Goal: Task Accomplishment & Management: Manage account settings

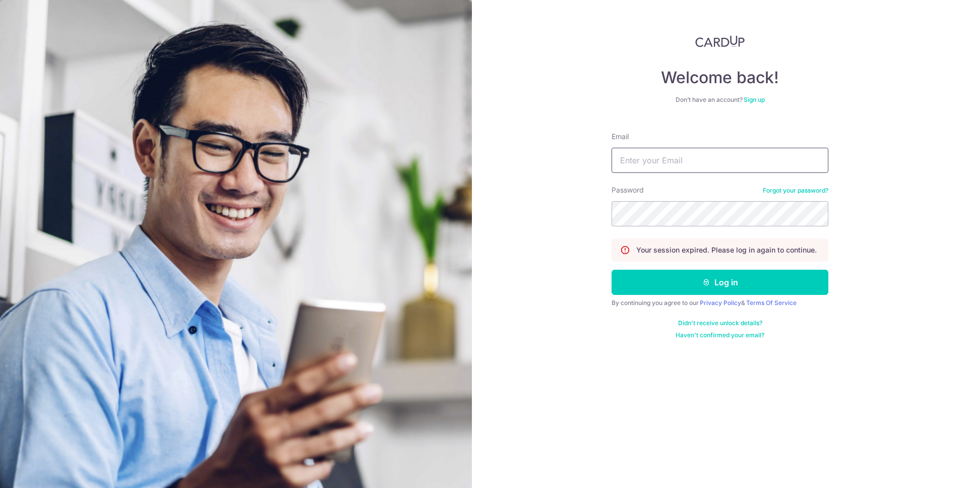
type input "[EMAIL_ADDRESS][DOMAIN_NAME]"
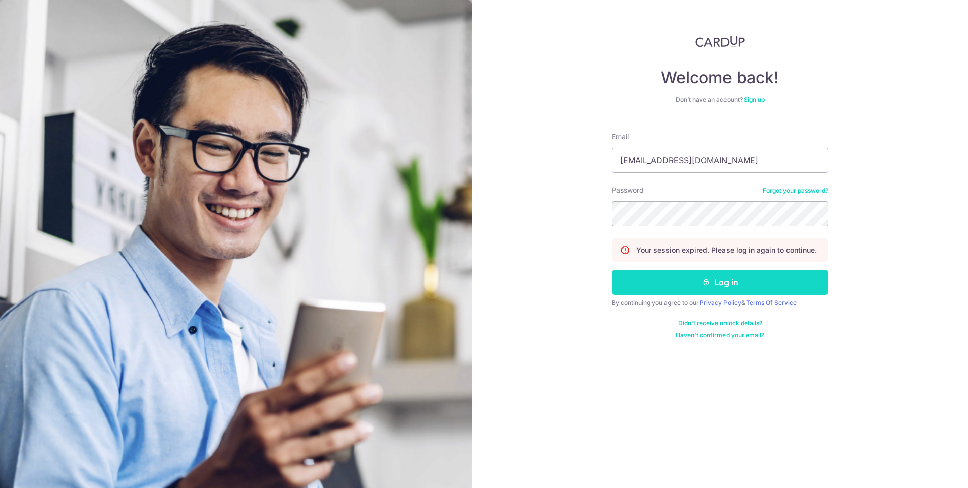
click at [722, 272] on button "Log in" at bounding box center [720, 282] width 217 height 25
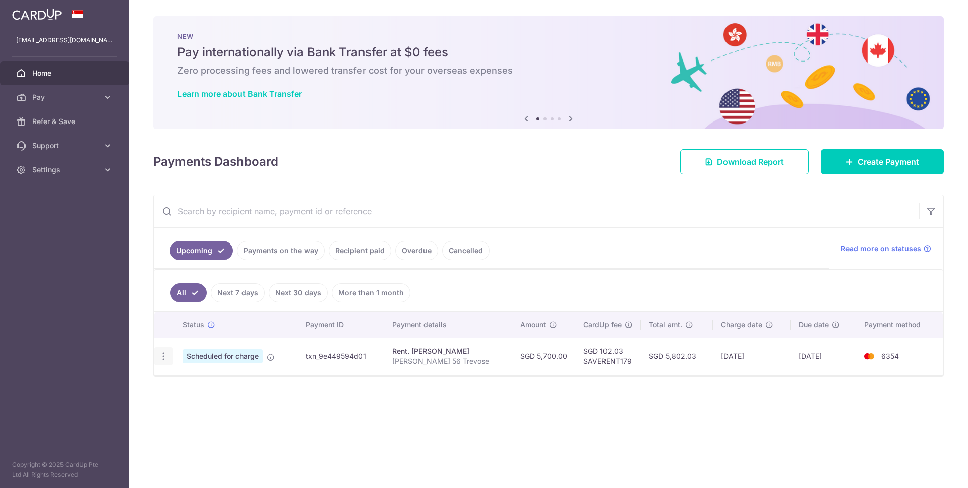
click at [169, 359] on div "Update payment Cancel payment" at bounding box center [163, 356] width 19 height 19
click at [163, 358] on icon "button" at bounding box center [163, 356] width 11 height 11
click at [183, 387] on span "Update payment" at bounding box center [217, 384] width 69 height 12
radio input "true"
type input "5,700.00"
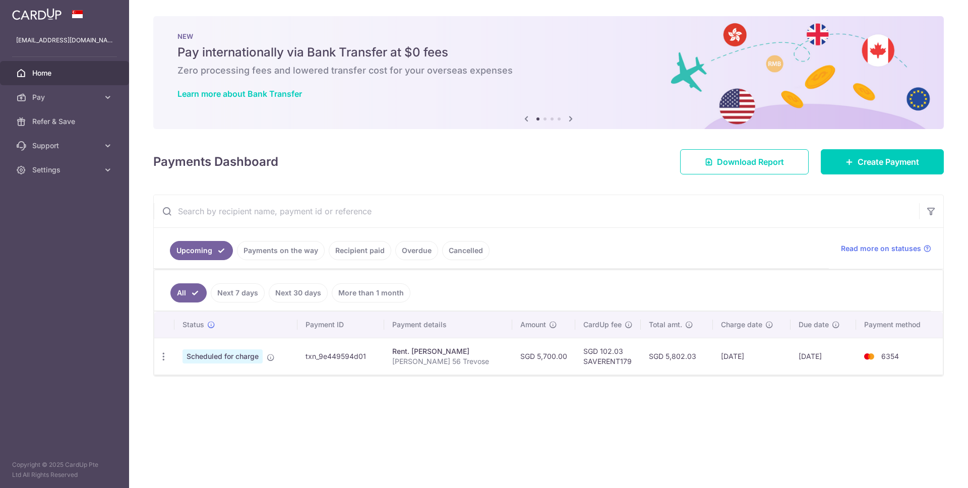
type input "[DATE]"
type input "[PERSON_NAME] 56 Trevose"
type input "SAVERENT179"
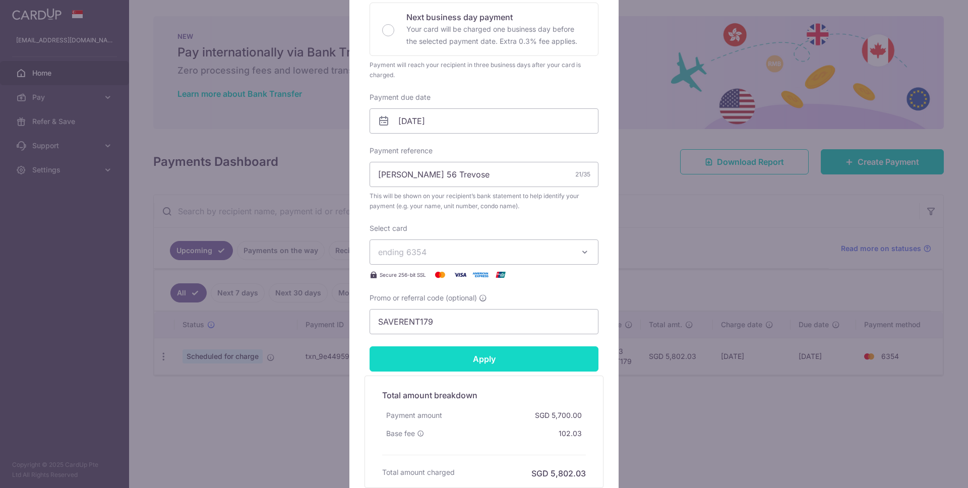
scroll to position [273, 0]
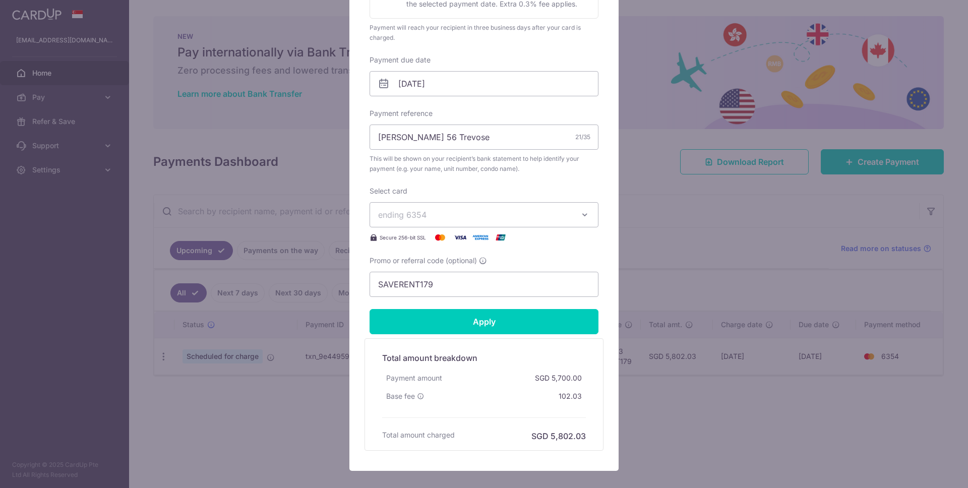
click at [426, 212] on span "ending 6354" at bounding box center [402, 215] width 48 height 10
drag, startPoint x: 430, startPoint y: 258, endPoint x: 454, endPoint y: 261, distance: 24.4
click at [430, 258] on span "**** 1308" at bounding box center [420, 262] width 37 height 12
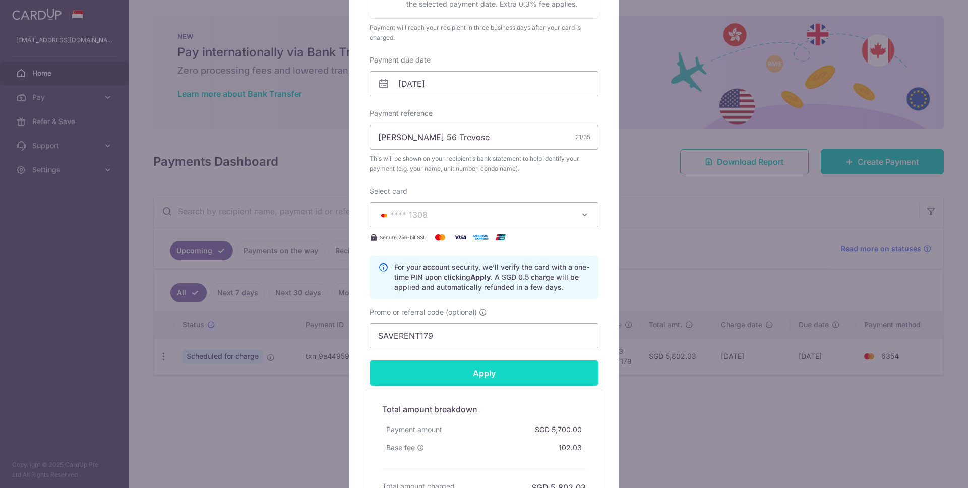
click at [446, 373] on input "Apply" at bounding box center [484, 372] width 229 height 25
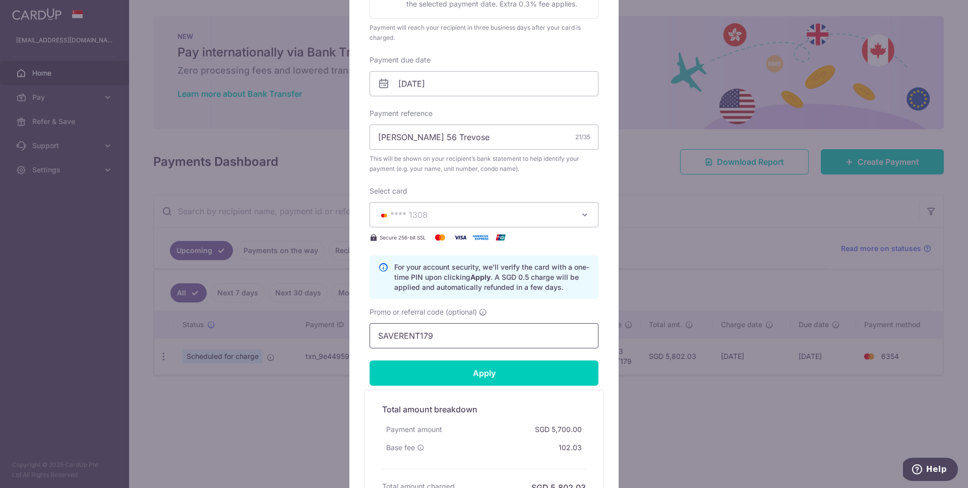
scroll to position [381, 0]
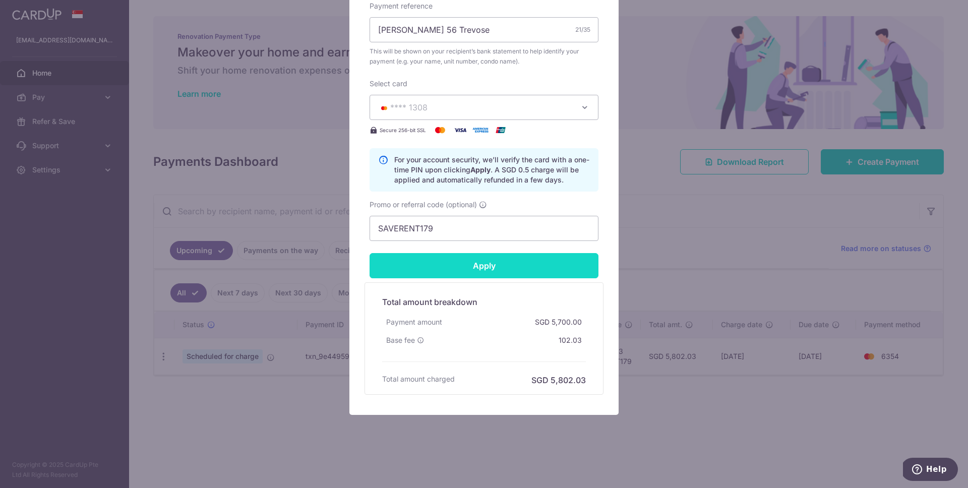
click at [517, 275] on input "Apply" at bounding box center [484, 265] width 229 height 25
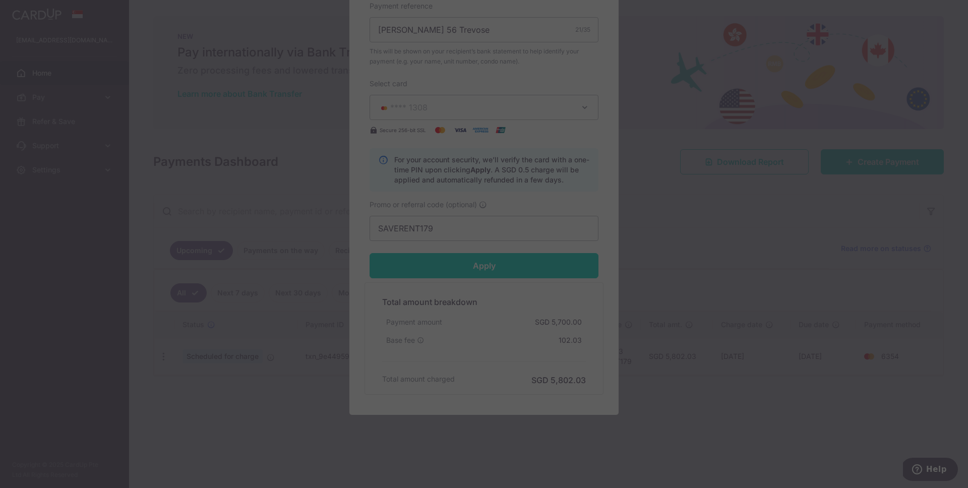
type input "Successfully Applied"
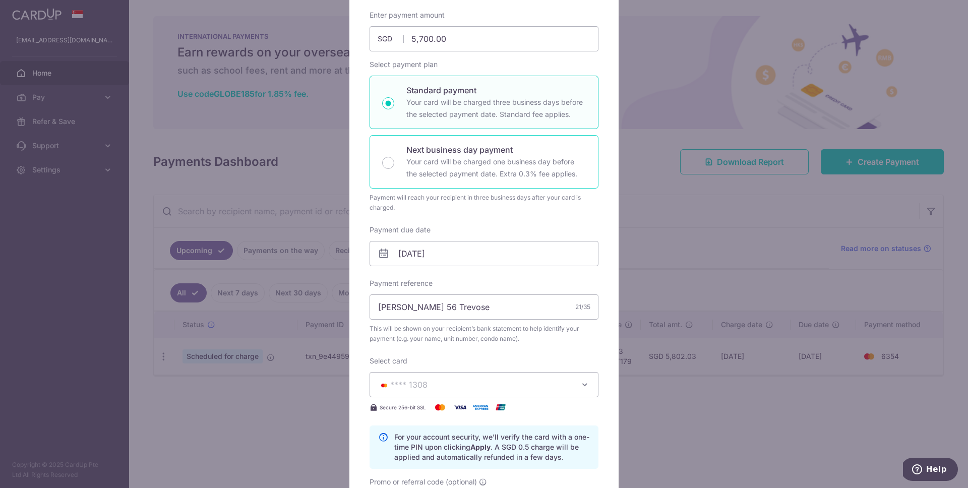
scroll to position [0, 0]
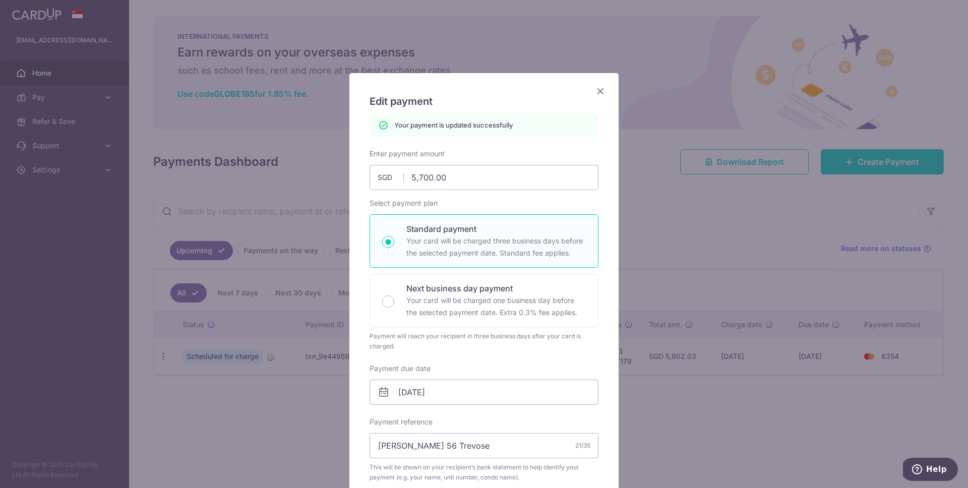
click at [602, 92] on icon "Close" at bounding box center [600, 91] width 12 height 13
